Goal: Transaction & Acquisition: Purchase product/service

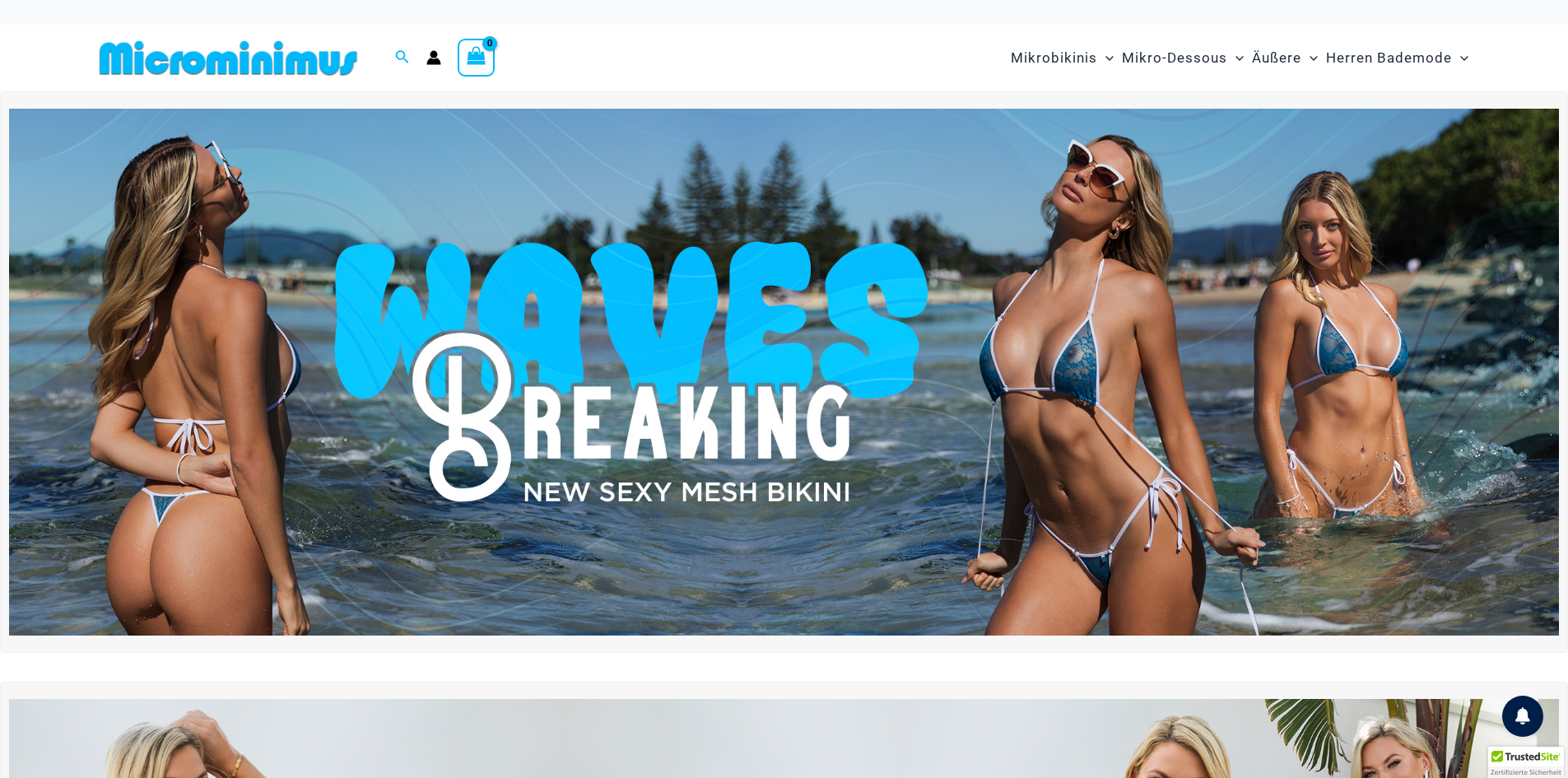
type input "**********"
click at [481, 56] on icon "Einkaufswagen anzeigen, leer" at bounding box center [476, 56] width 19 height 19
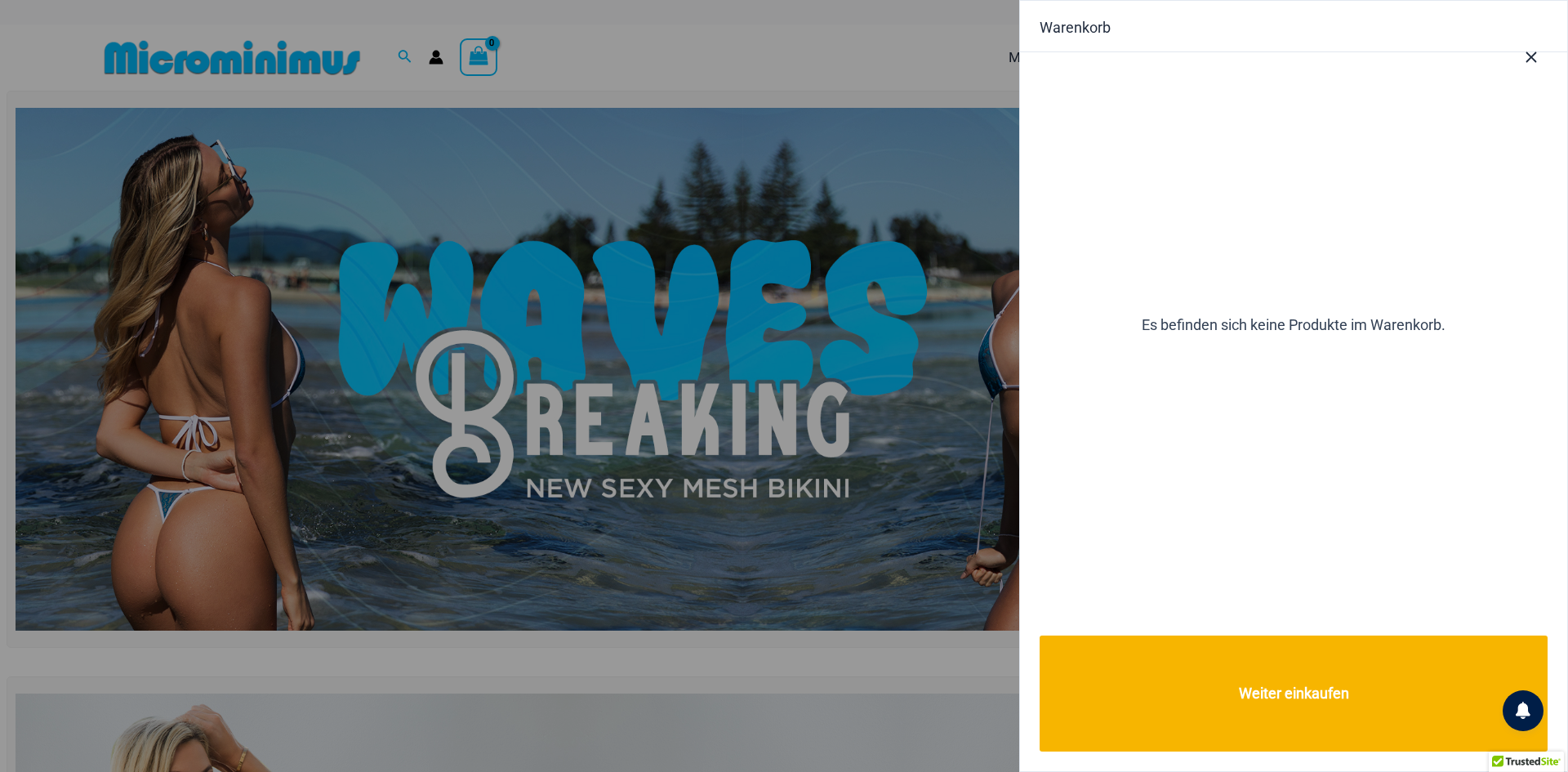
click at [778, 217] on div at bounding box center [784, 386] width 1568 height 772
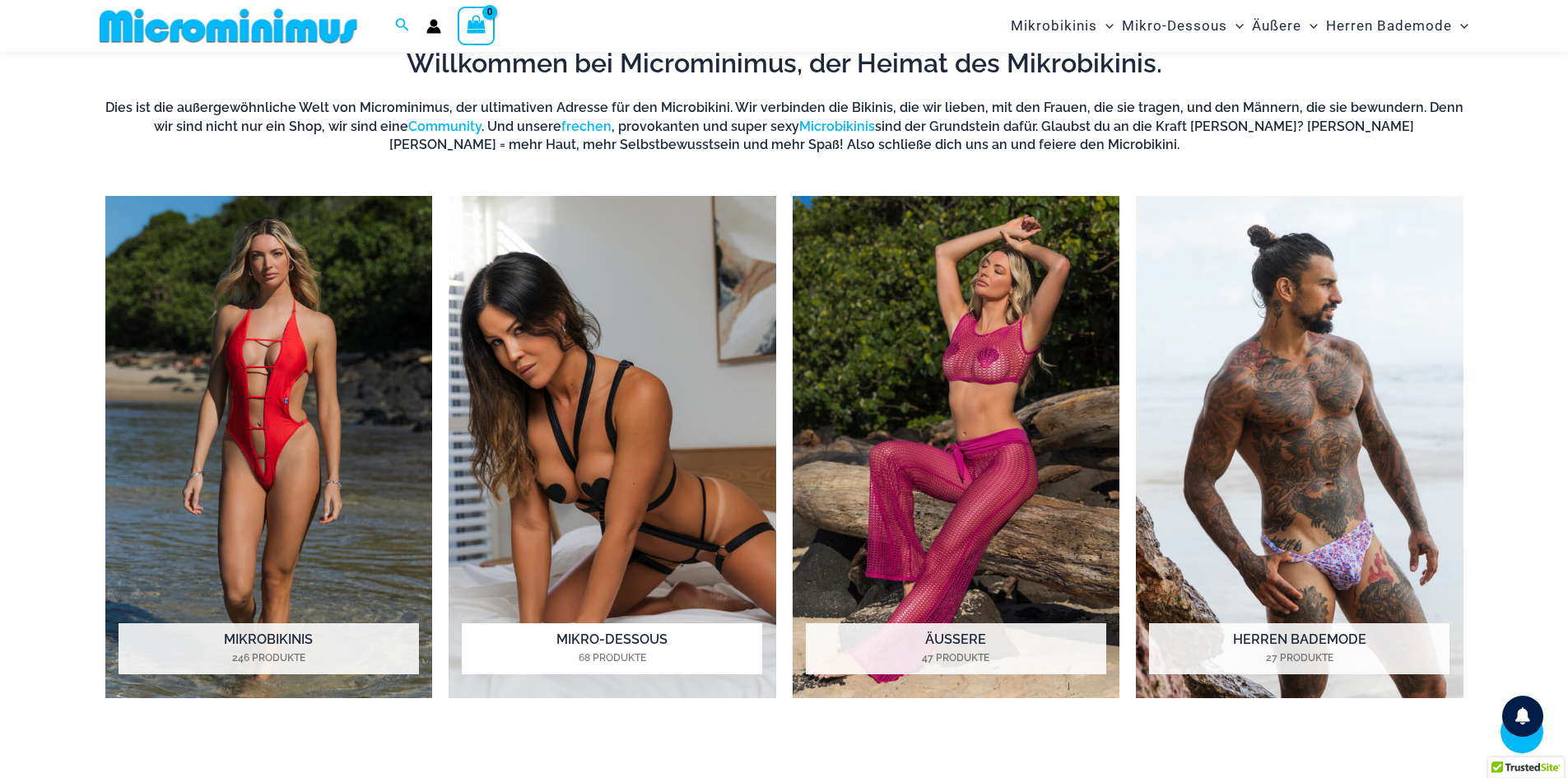
scroll to position [1329, 0]
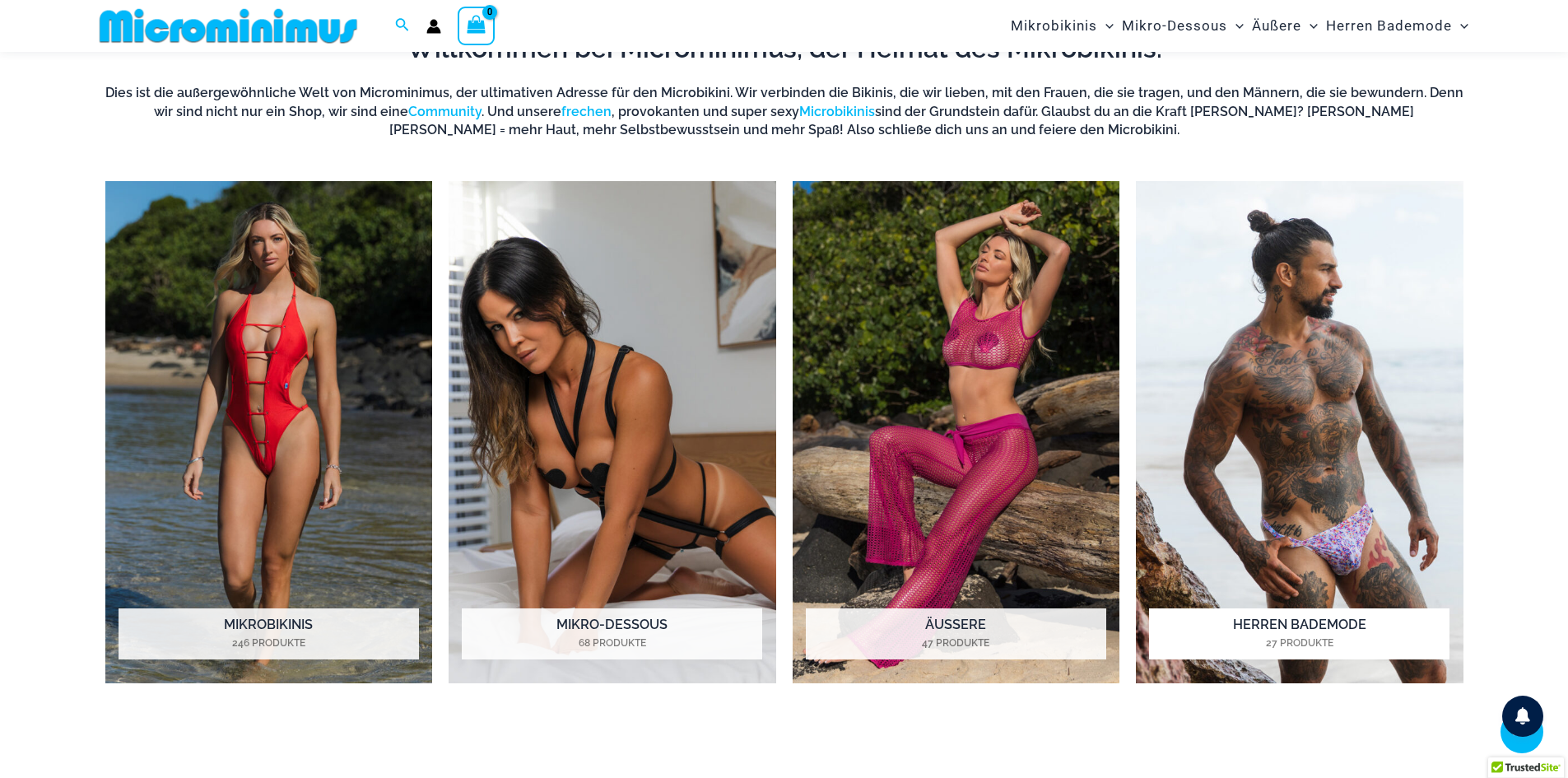
click at [1312, 631] on h2 "[PERSON_NAME] Bademode 27 Produkte" at bounding box center [1299, 634] width 301 height 51
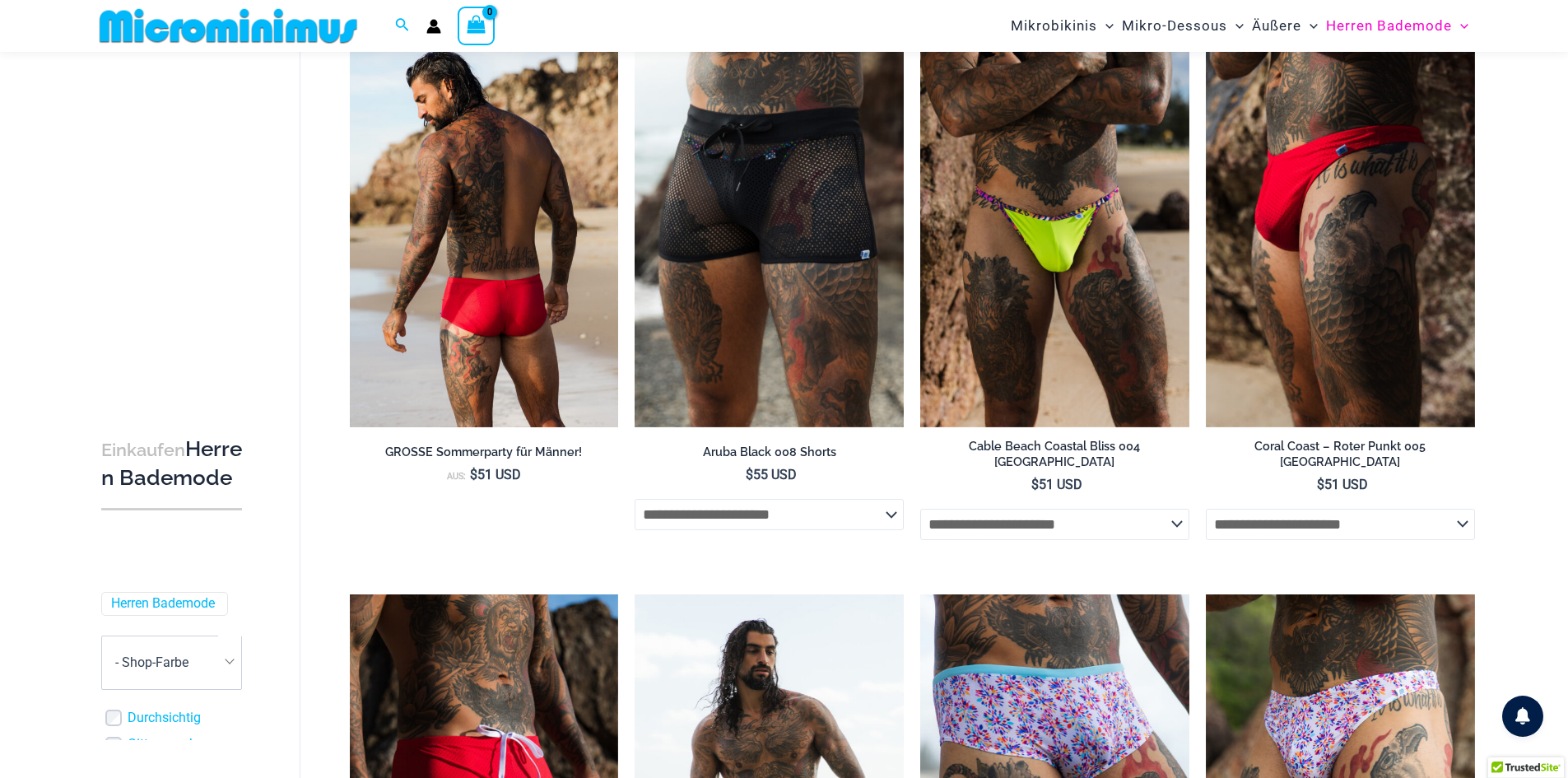
scroll to position [180, 0]
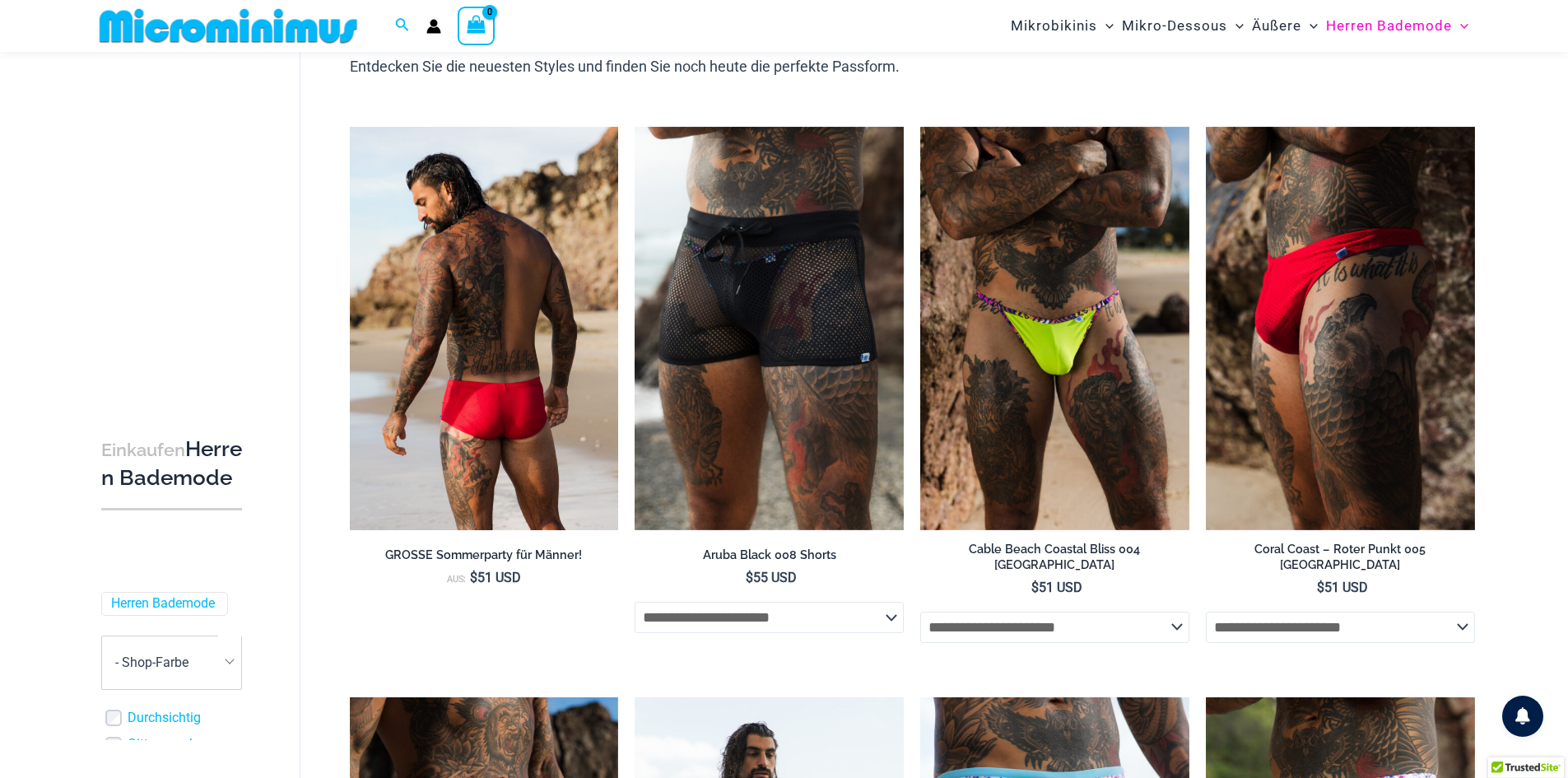
type input "**********"
click at [486, 405] on img at bounding box center [484, 328] width 269 height 403
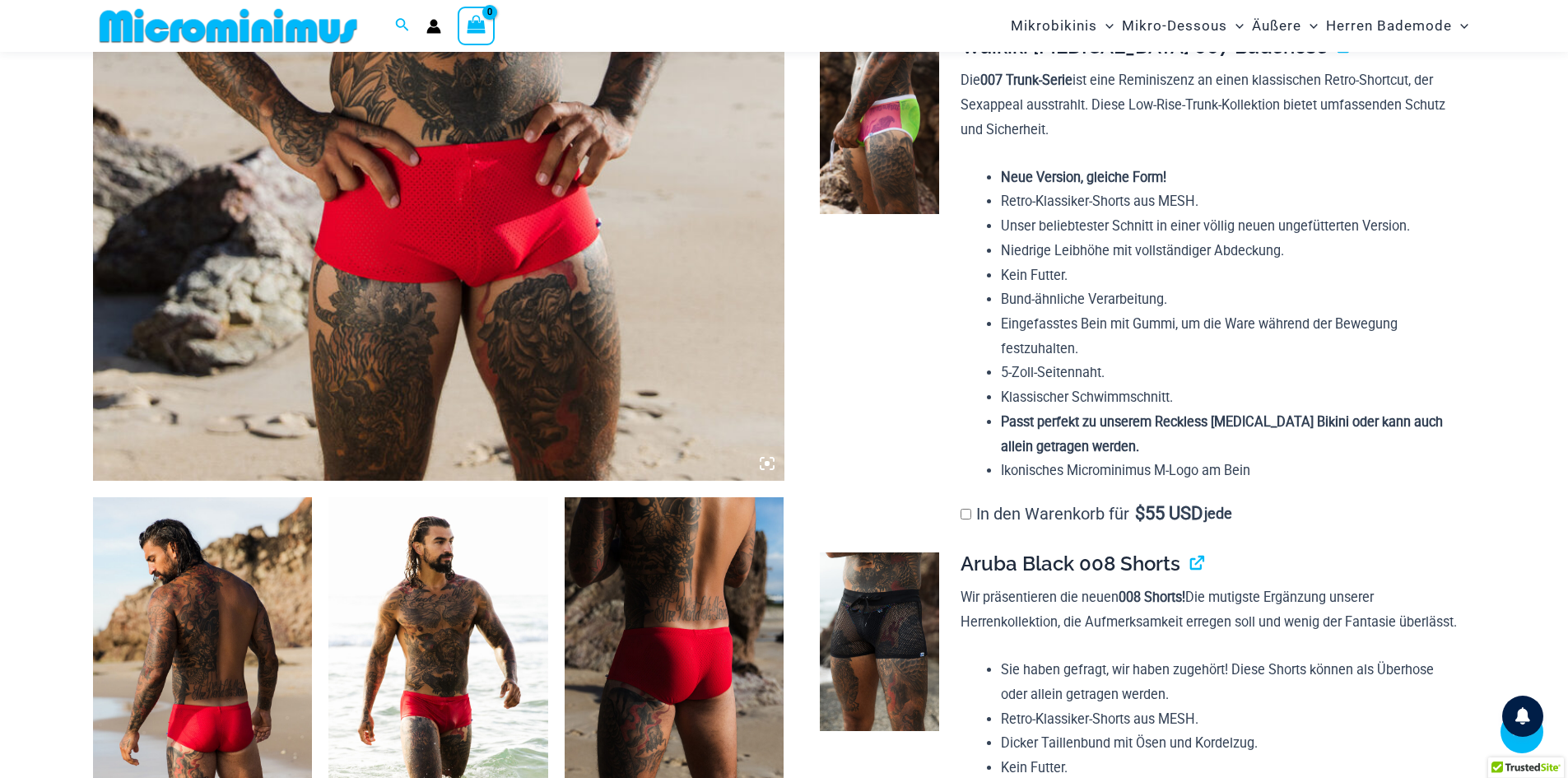
scroll to position [809, 0]
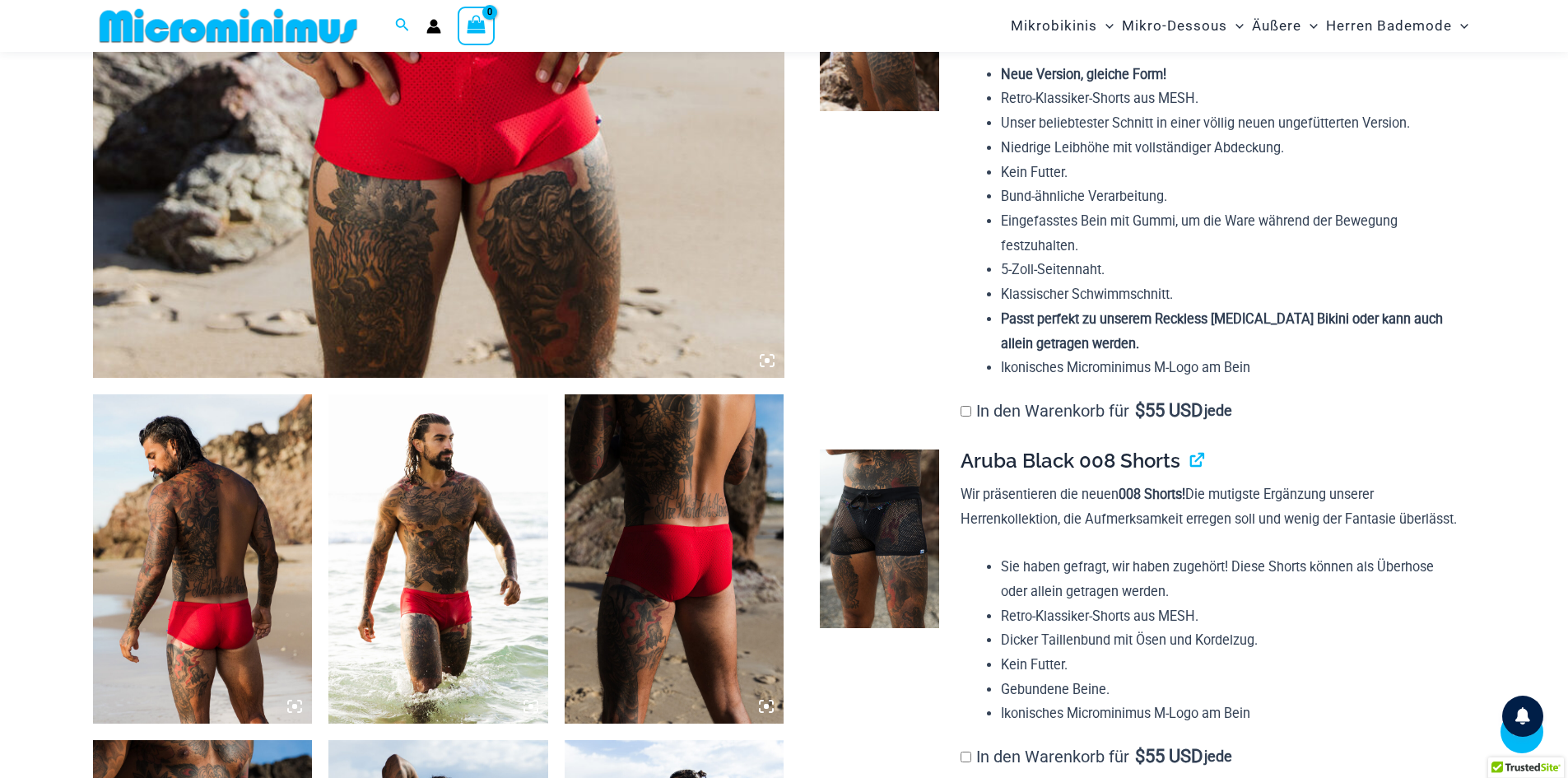
type input "**********"
click at [473, 619] on img at bounding box center [438, 559] width 220 height 329
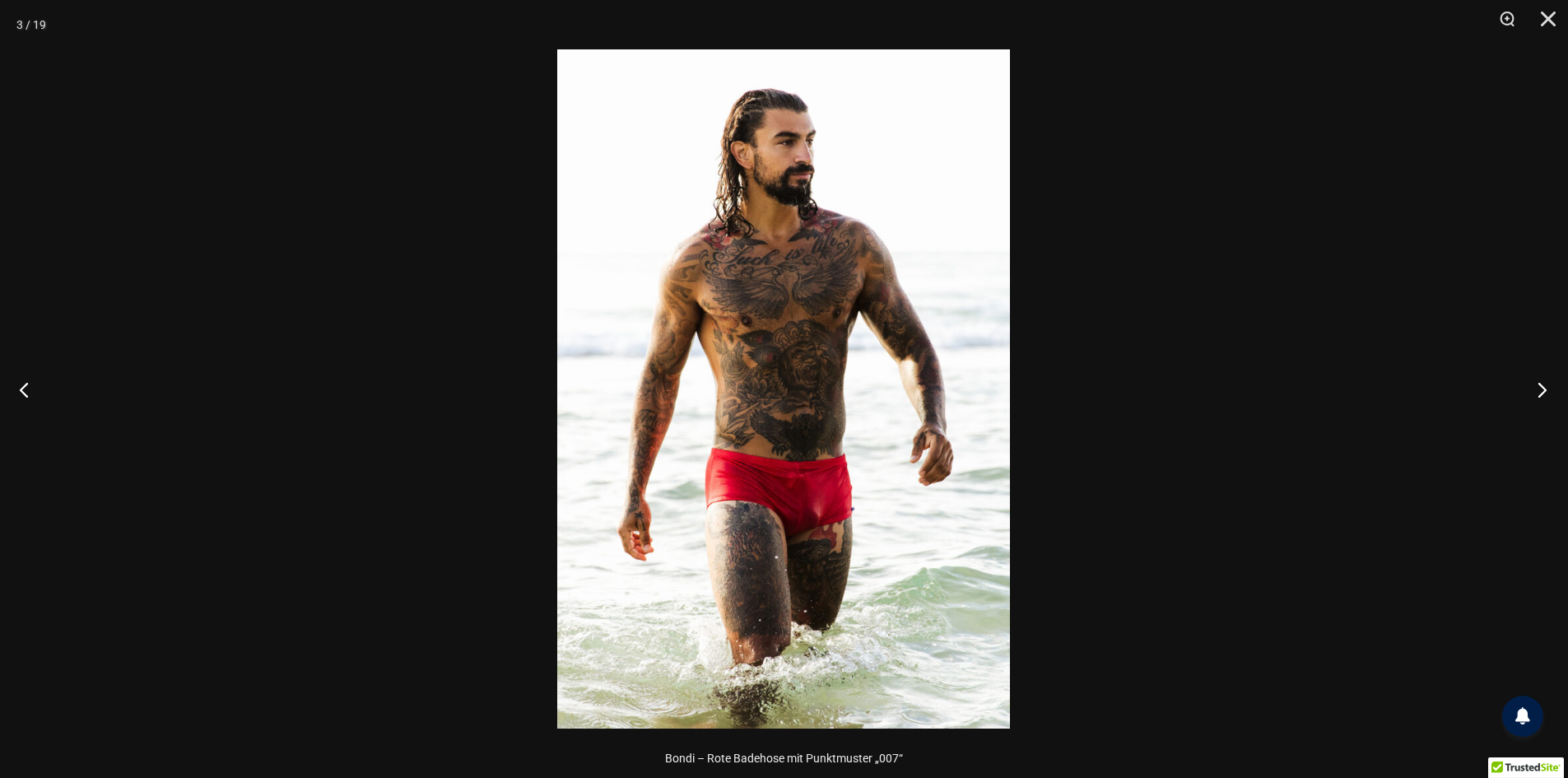
click at [1539, 390] on button "Nächste" at bounding box center [1537, 389] width 62 height 82
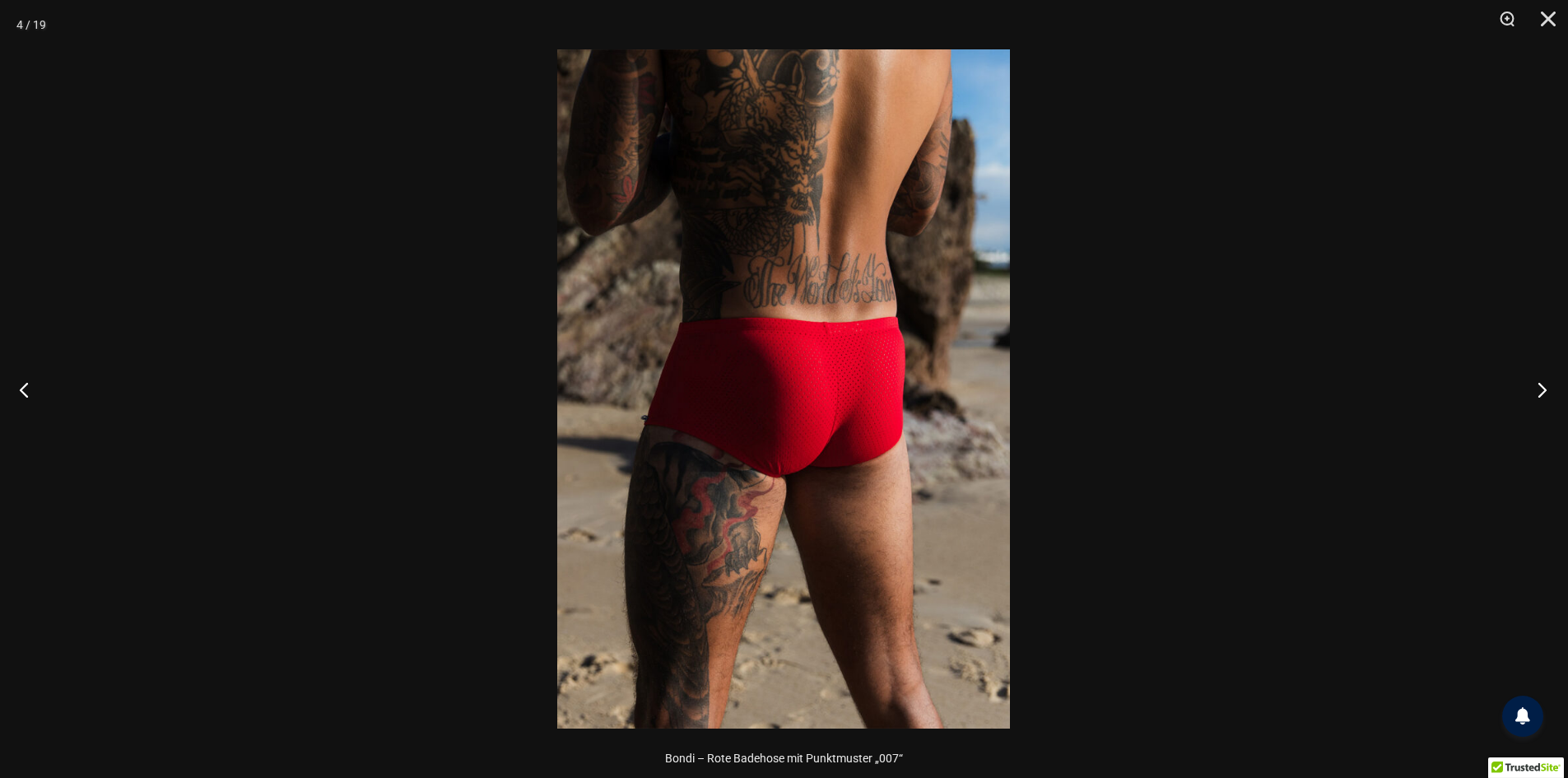
click at [1539, 390] on button "Nächste" at bounding box center [1537, 389] width 62 height 82
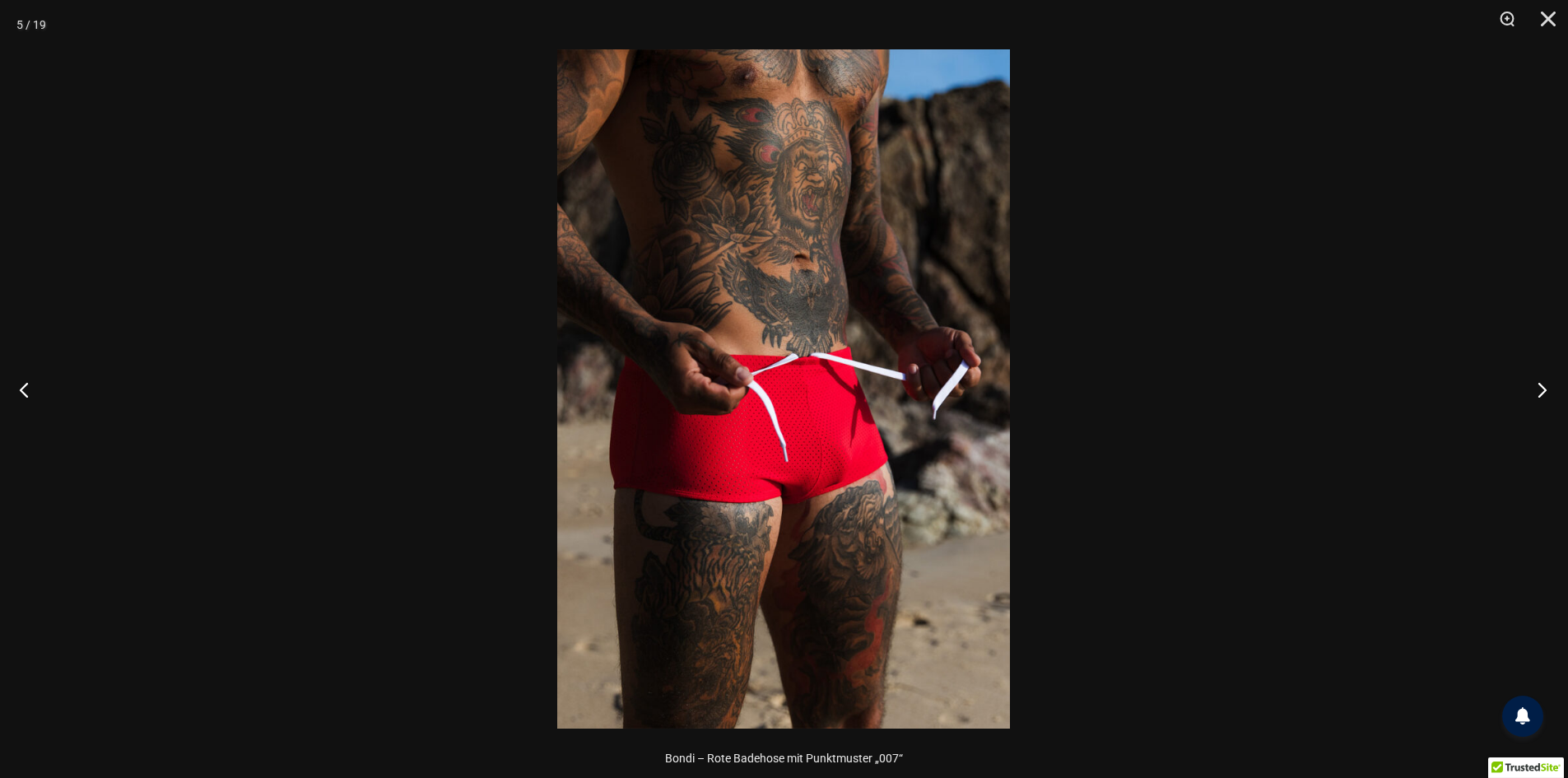
click at [1539, 390] on button "Nächste" at bounding box center [1537, 389] width 62 height 82
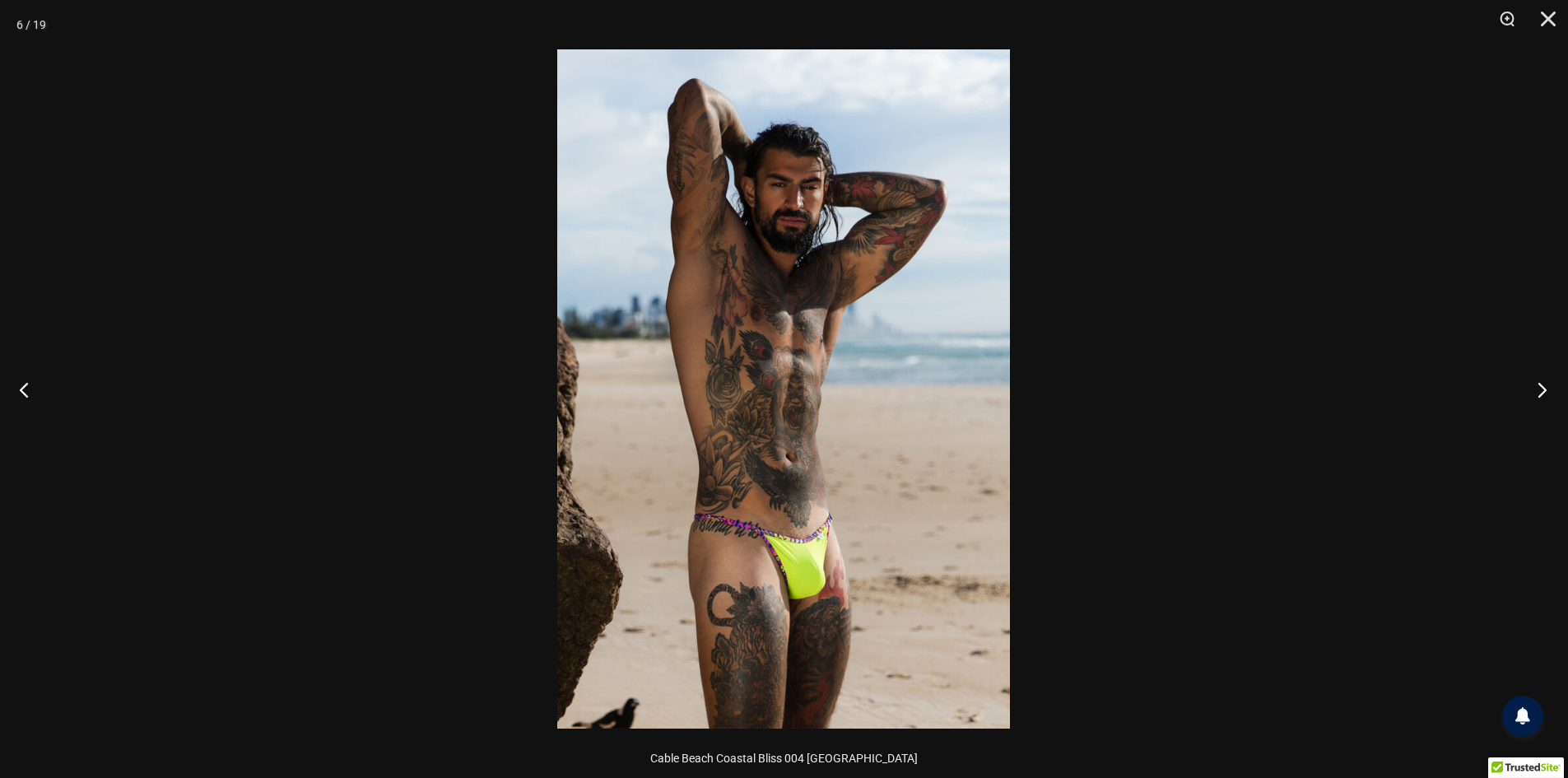
click at [1539, 390] on button "Nächste" at bounding box center [1537, 389] width 62 height 82
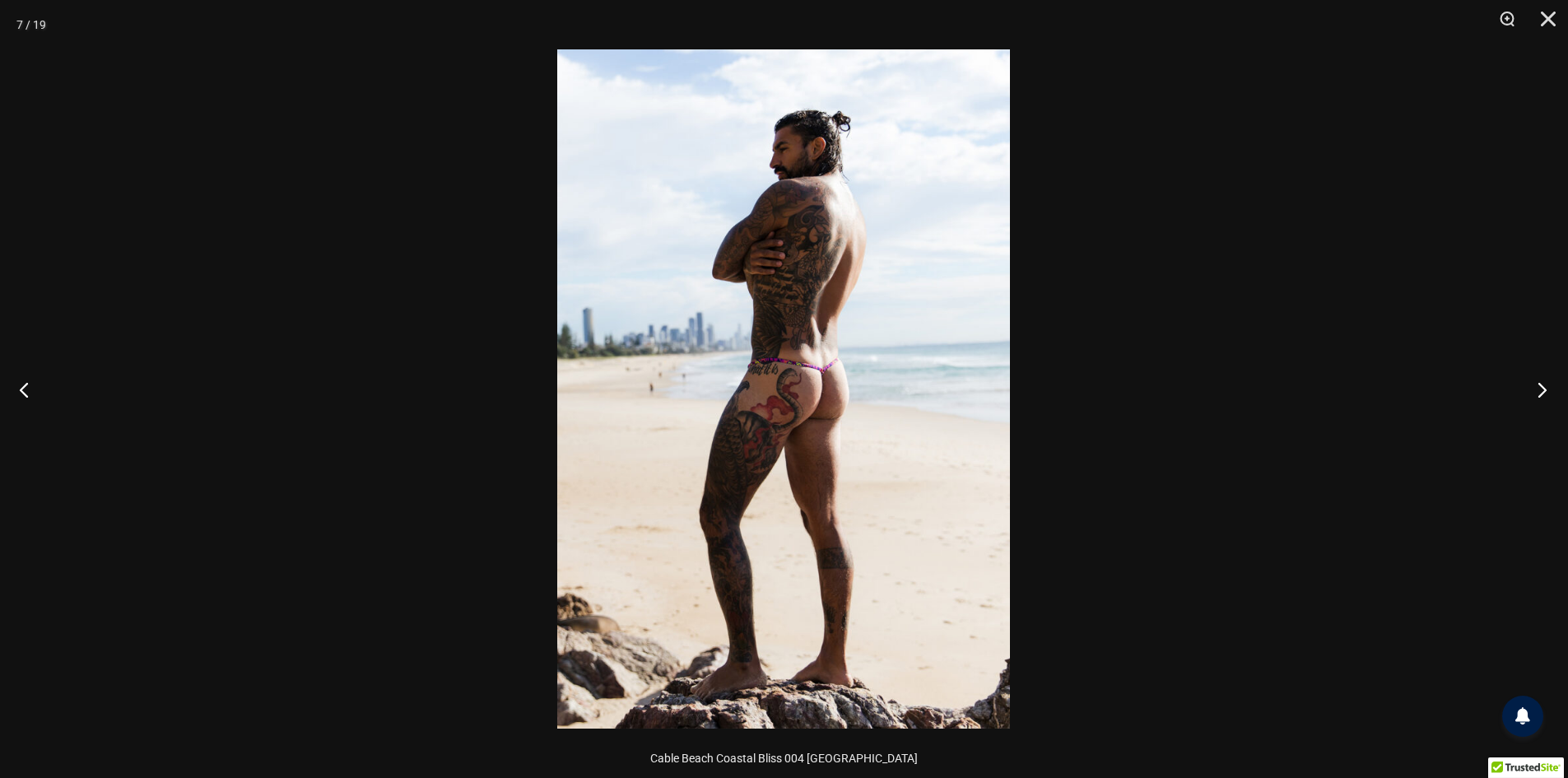
click at [1539, 390] on button "Nächste" at bounding box center [1537, 389] width 62 height 82
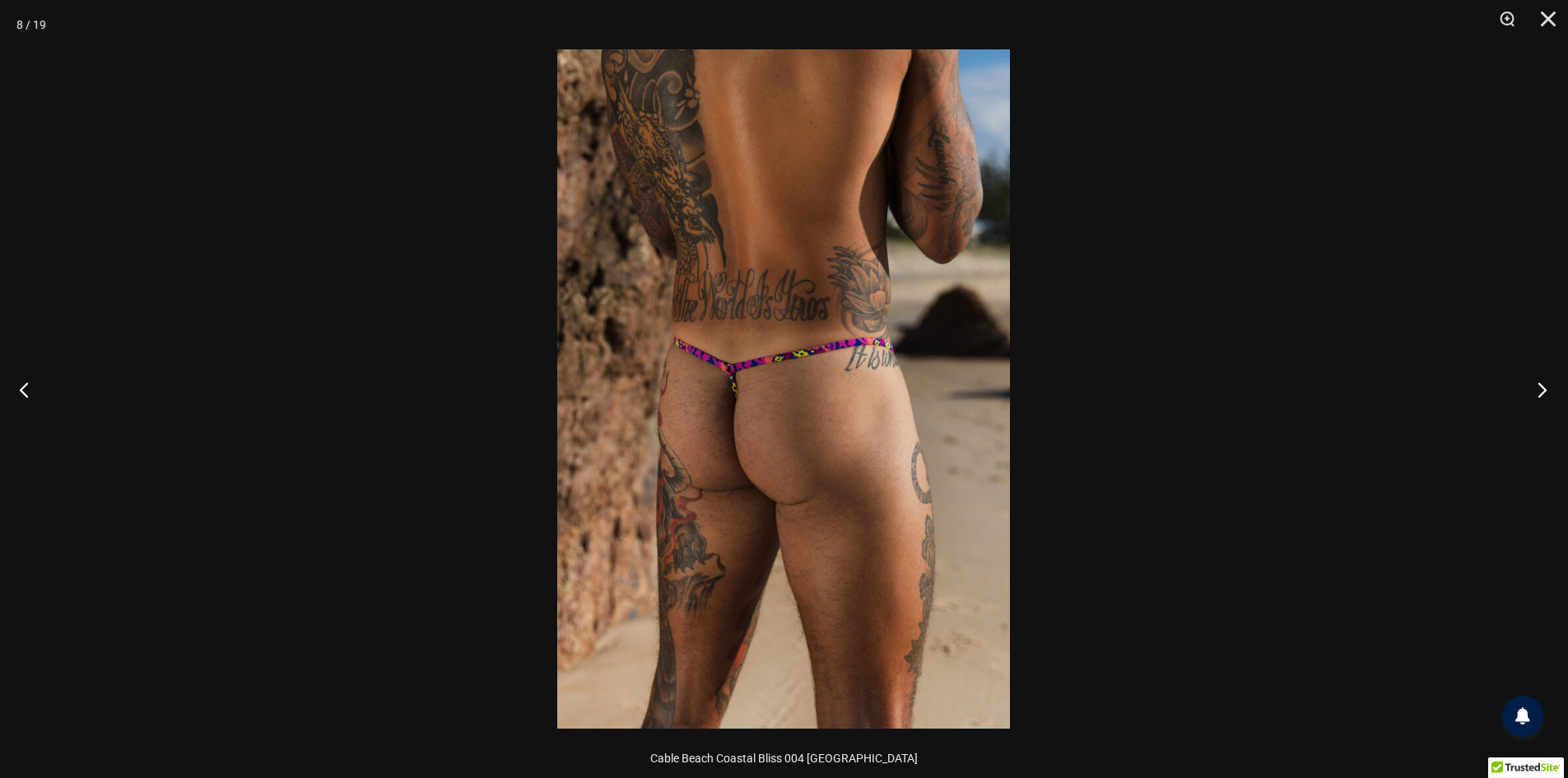
click at [1539, 390] on button "Nächste" at bounding box center [1537, 389] width 62 height 82
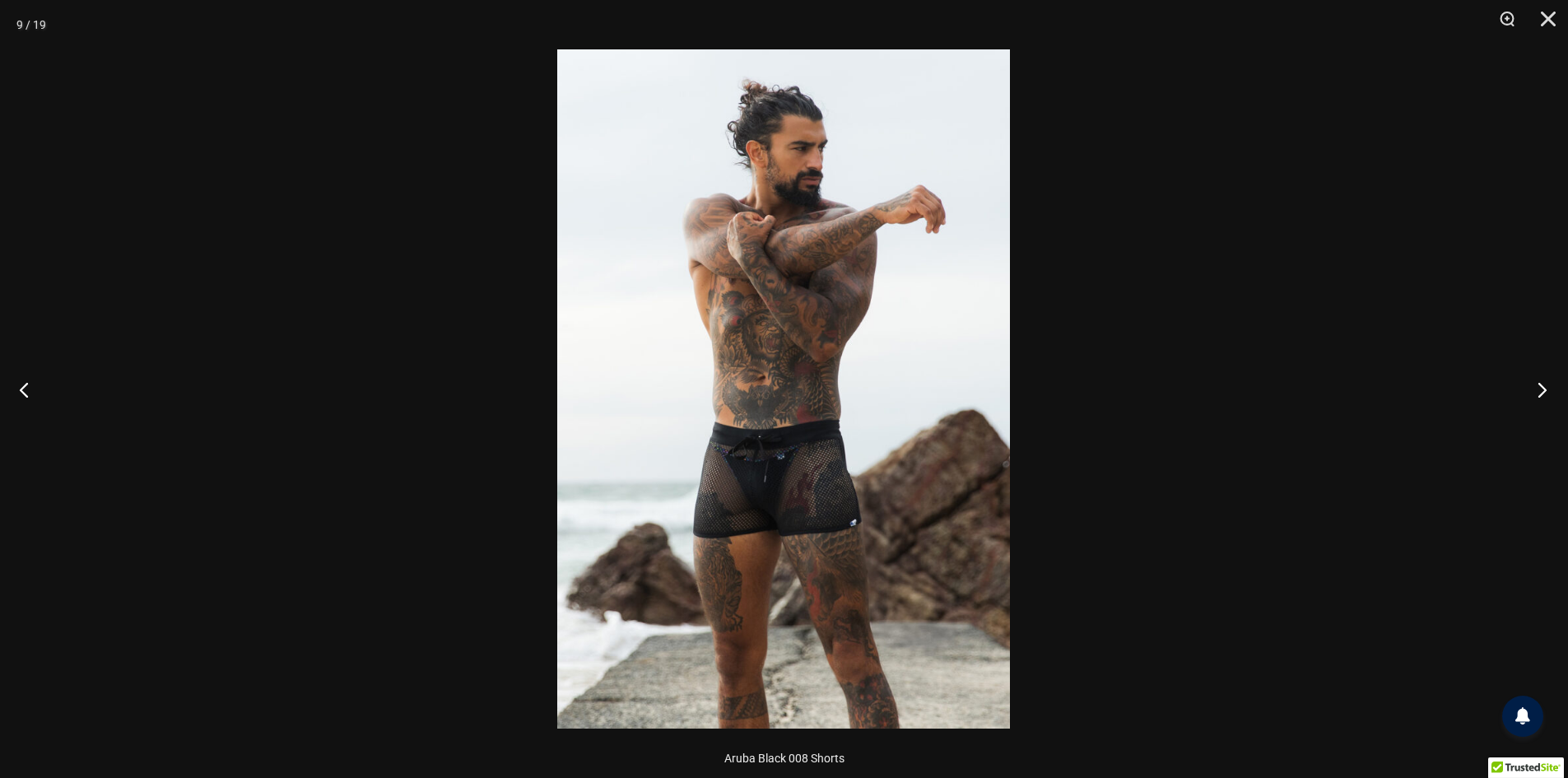
click at [1539, 390] on button "Nächste" at bounding box center [1537, 389] width 62 height 82
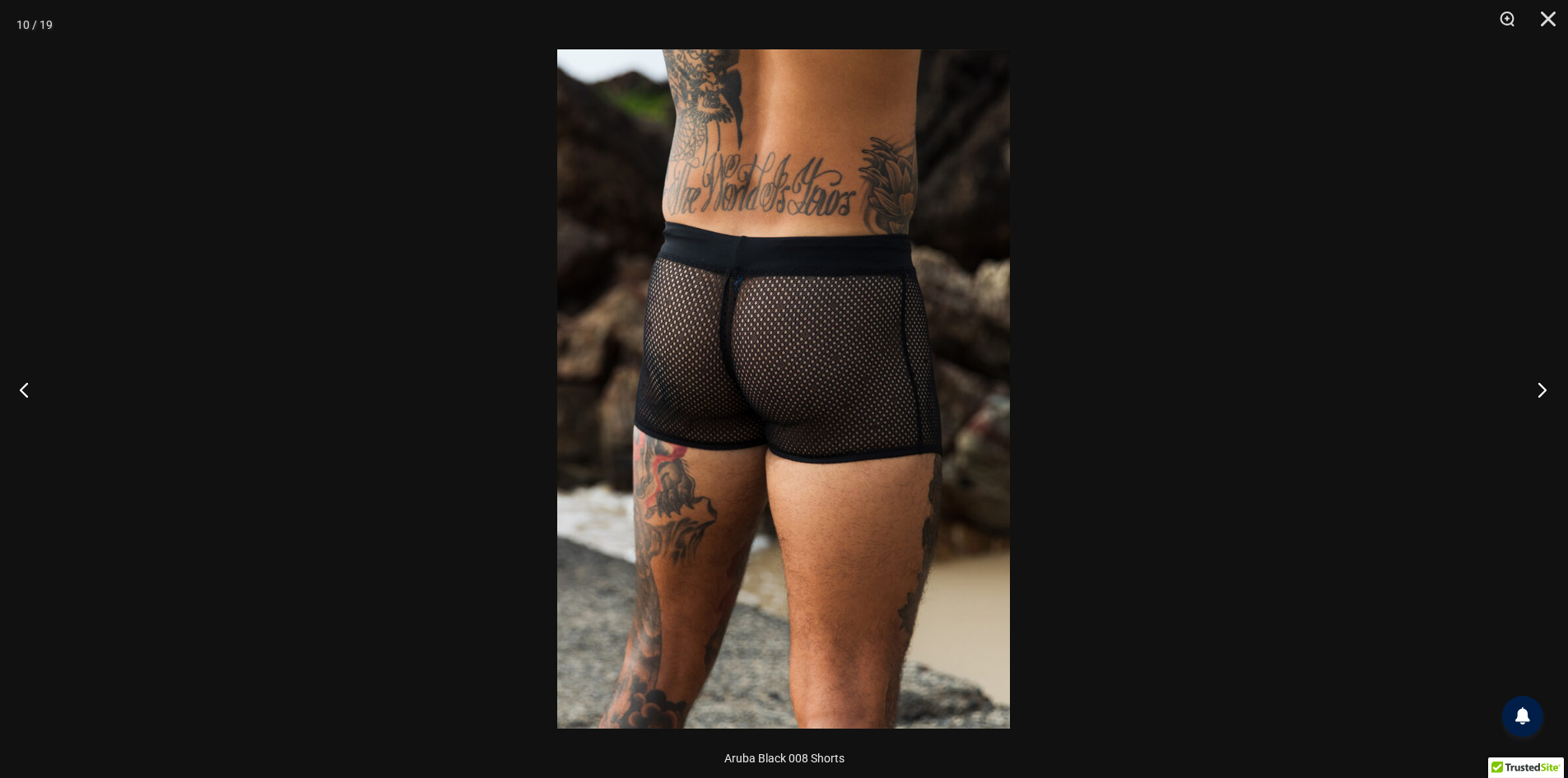
click at [1539, 390] on button "Nächste" at bounding box center [1537, 389] width 62 height 82
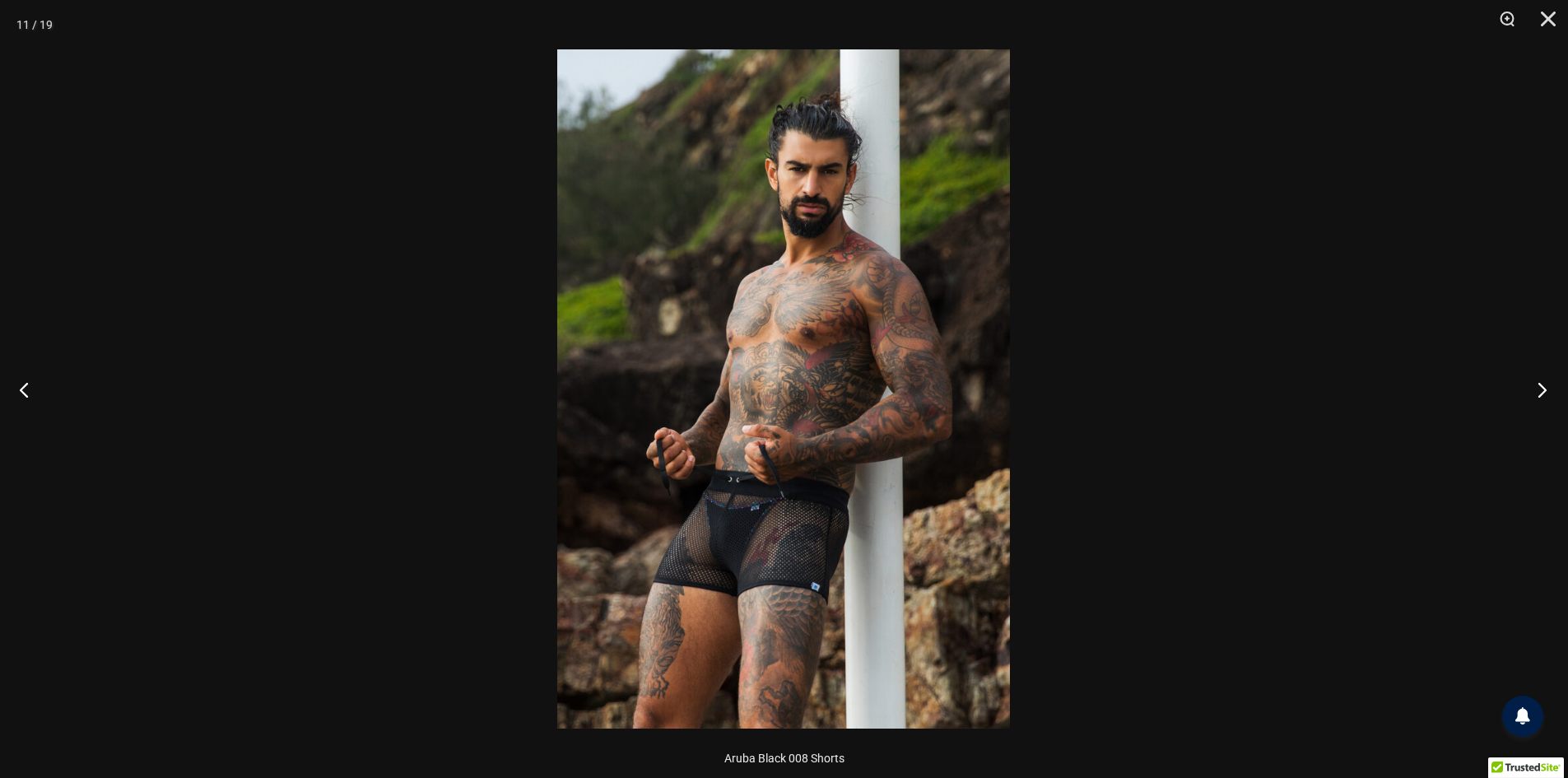
click at [1539, 390] on button "Nächste" at bounding box center [1537, 389] width 62 height 82
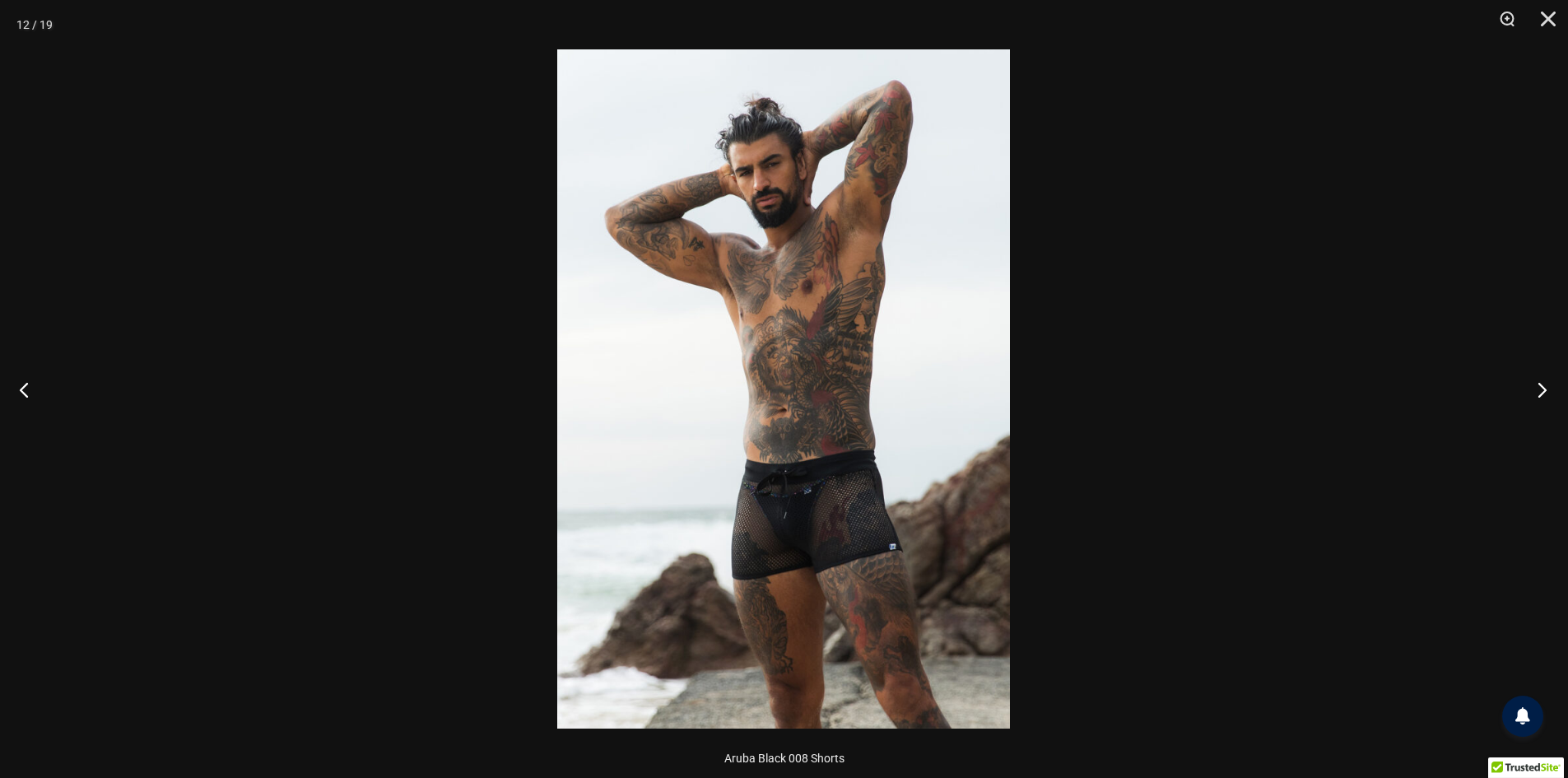
click at [1539, 390] on button "Nächste" at bounding box center [1537, 389] width 62 height 82
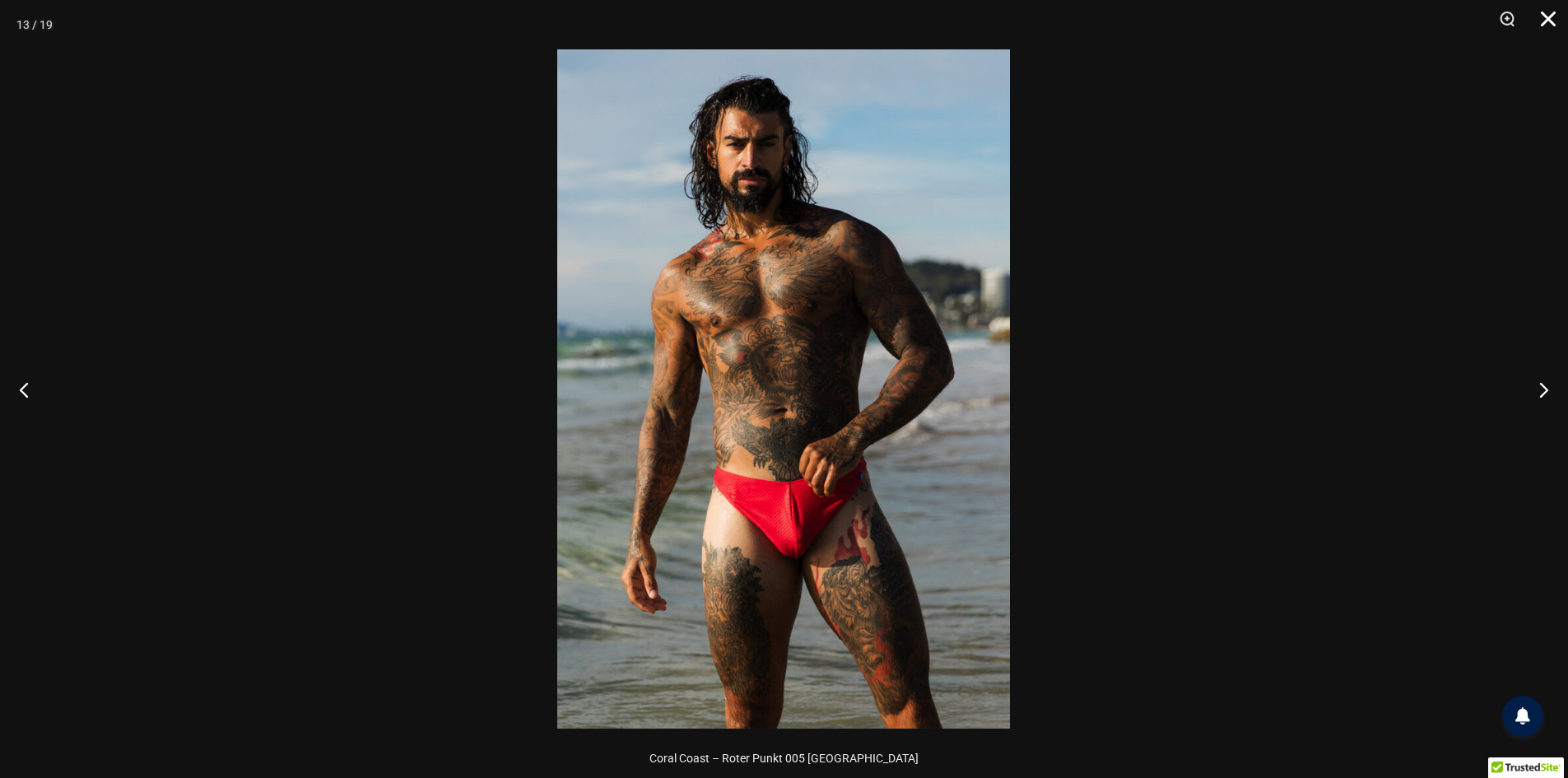
click at [1543, 19] on button "Schließen" at bounding box center [1542, 24] width 41 height 50
